Goal: Find specific page/section: Find specific page/section

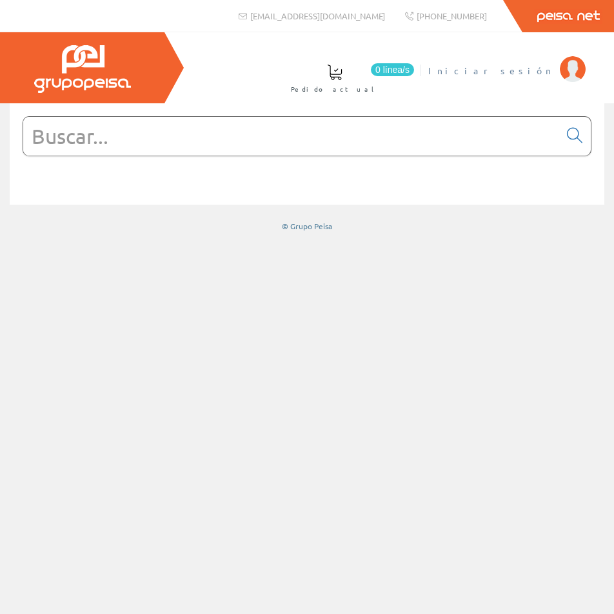
click at [535, 75] on span "Iniciar sesión" at bounding box center [490, 70] width 125 height 13
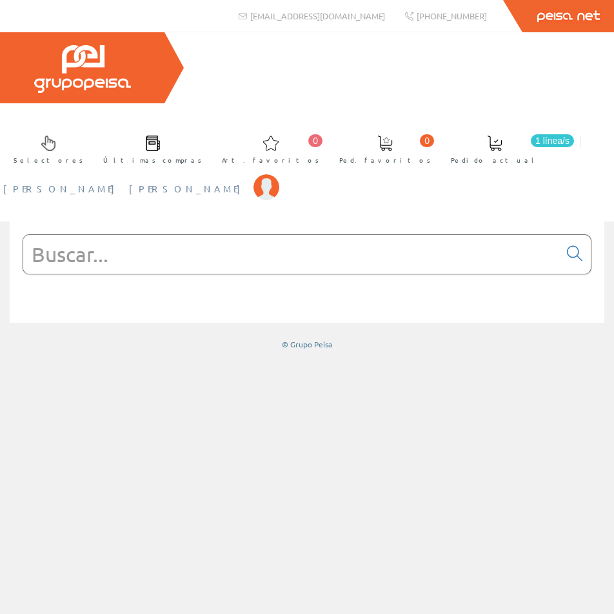
click at [247, 182] on span "[PERSON_NAME] [PERSON_NAME]" at bounding box center [125, 188] width 244 height 13
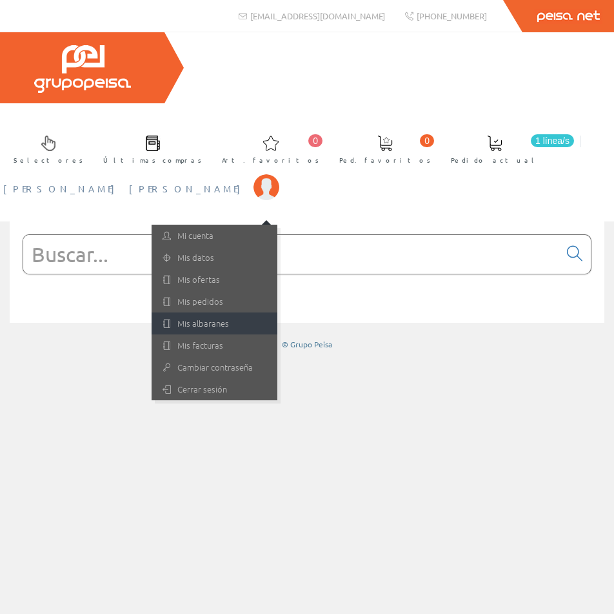
click at [277, 312] on link "Mis albaranes" at bounding box center [215, 323] width 126 height 22
